Goal: Transaction & Acquisition: Purchase product/service

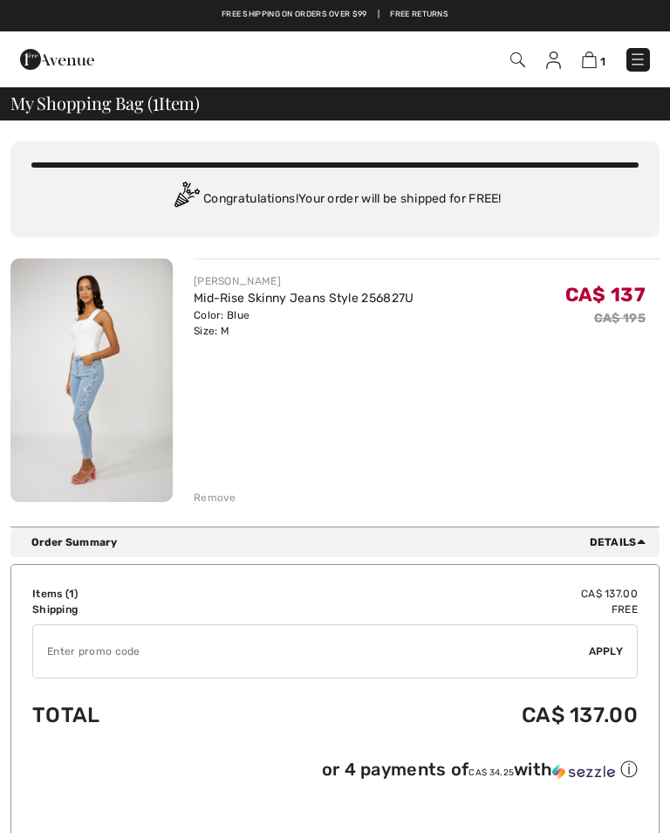
click at [99, 373] on img at bounding box center [91, 379] width 162 height 243
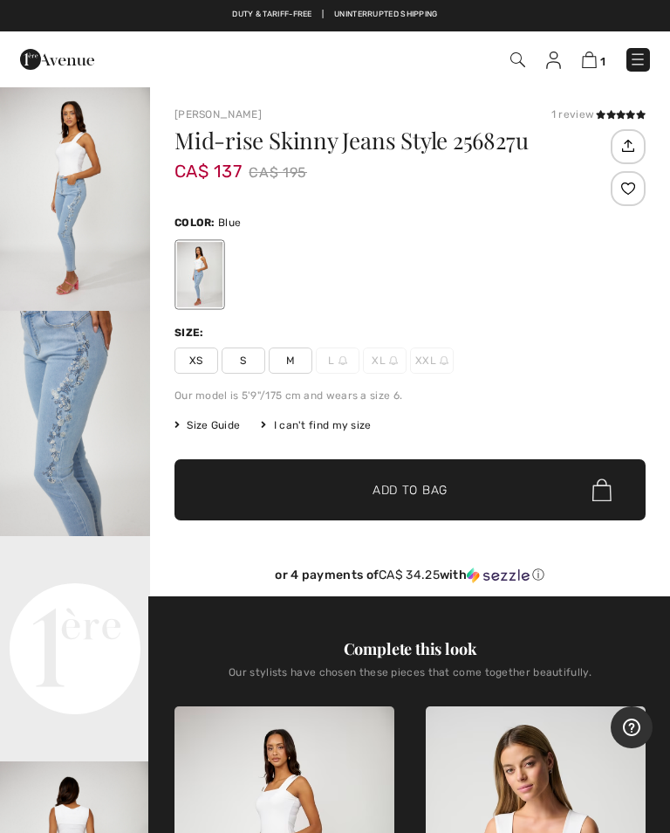
click at [86, 398] on img "2 / 4" at bounding box center [75, 423] width 150 height 225
